Goal: Navigation & Orientation: Understand site structure

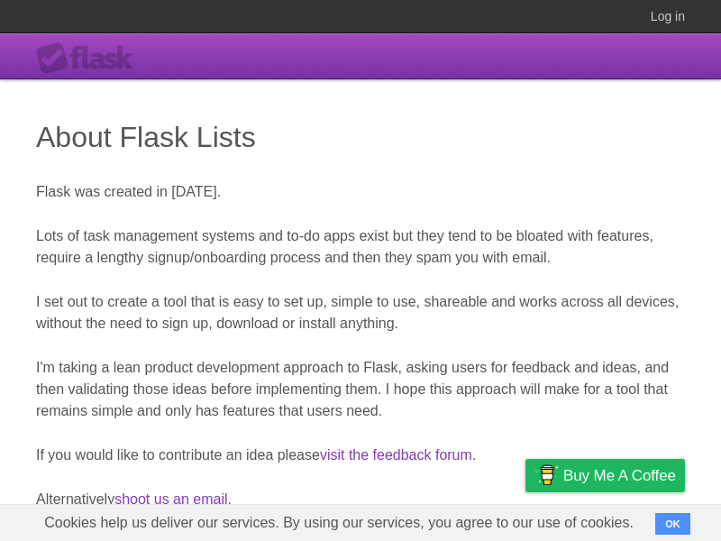
scroll to position [533, 0]
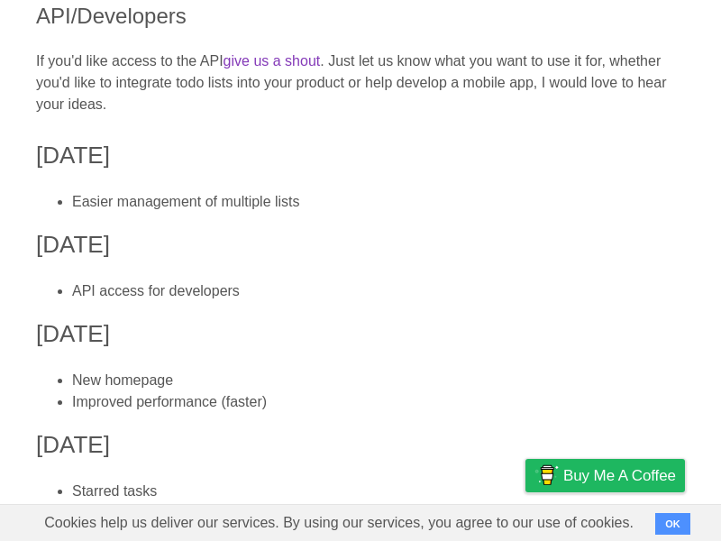
scroll to position [533, 0]
